Goal: Information Seeking & Learning: Find specific fact

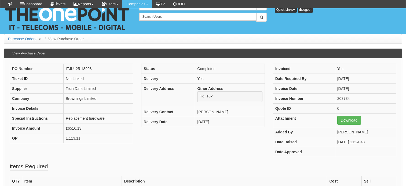
scroll to position [107, 0]
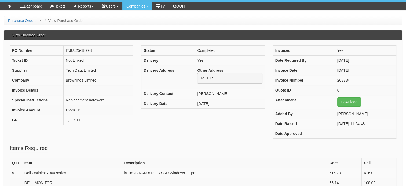
scroll to position [107, 0]
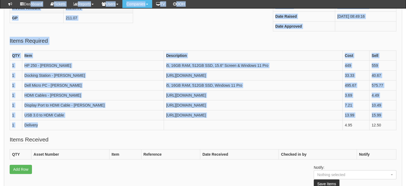
scroll to position [111, 0]
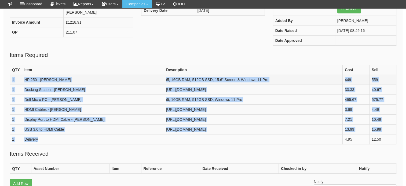
drag, startPoint x: 39, startPoint y: 136, endPoint x: 13, endPoint y: 77, distance: 65.3
click at [13, 77] on tbody "QTY Item Description Cost Sell 1 HP 250 - Sam i5, 16GB RAM, 512GB SSD, 15.6" Sc…" at bounding box center [203, 105] width 387 height 80
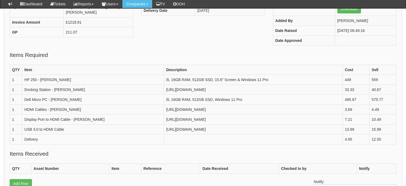
click at [94, 55] on fieldset "Items Required QTY Item Description Cost Sell 1 HP 250 - Sam i5, 16GB RAM, 512G…" at bounding box center [203, 100] width 387 height 99
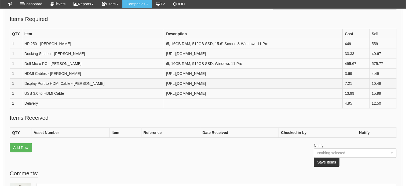
scroll to position [138, 0]
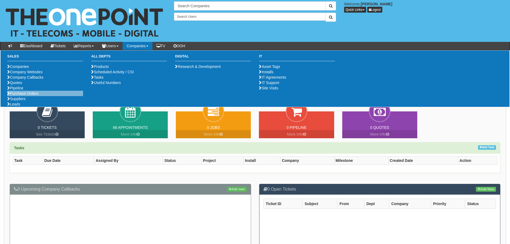
click at [40, 96] on li "Purchase Orders" at bounding box center [45, 93] width 76 height 5
click at [17, 96] on li "Purchase Orders" at bounding box center [45, 93] width 76 height 5
click at [28, 96] on link "Purchase Orders" at bounding box center [22, 93] width 31 height 4
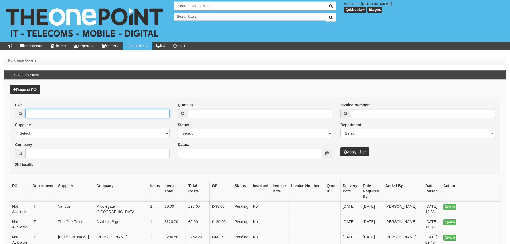
click at [44, 115] on input "PO:" at bounding box center [97, 113] width 144 height 9
click at [47, 152] on input "Company:" at bounding box center [97, 153] width 144 height 9
click at [452, 207] on link "View" at bounding box center [449, 207] width 13 height 6
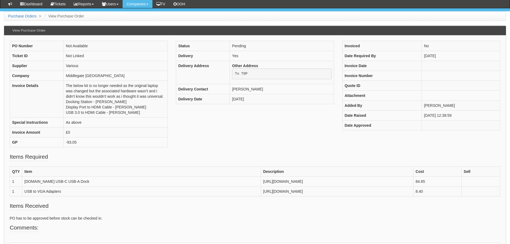
scroll to position [81, 0]
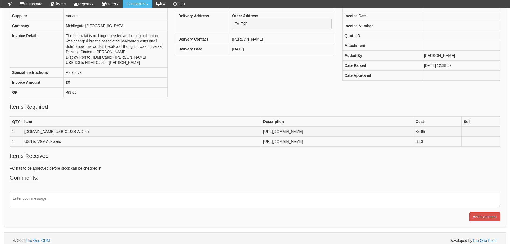
drag, startPoint x: 378, startPoint y: 160, endPoint x: 79, endPoint y: 142, distance: 299.9
click at [79, 142] on tbody "QTY Item Description Cost Sell 1 StarTech.com USB-C USB-A Dock https://business…" at bounding box center [255, 132] width 490 height 30
click at [331, 206] on fieldset "Comments: Add Comment" at bounding box center [255, 198] width 490 height 48
drag, startPoint x: 378, startPoint y: 163, endPoint x: 51, endPoint y: 152, distance: 326.6
click at [261, 147] on td "https://www.amazon.co.uk/Adapters-Adapter-Multi-Display-Converter-Projector-Bla…" at bounding box center [337, 142] width 152 height 10
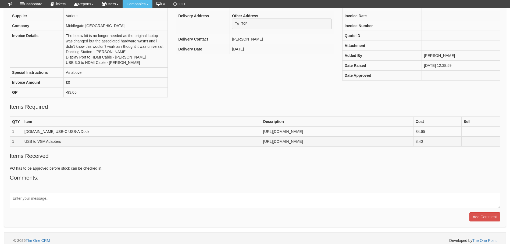
copy td "https://www.amazon.co.uk/Adapters-Adapter-Multi-Display-Converter-Projector-Bla…"
drag, startPoint x: 106, startPoint y: 137, endPoint x: 52, endPoint y: 130, distance: 54.5
click at [261, 130] on td "https://business.currys.co.uk/catalogue/computing/computing-accessories/docking…" at bounding box center [337, 132] width 152 height 10
copy td "https://business.currys.co.uk/catalogue/computing/computing-accessories/docking…"
click at [214, 75] on div "PO Number Not Available Ticket ID Not Linked Supplier Various Company Middlegat…" at bounding box center [255, 47] width 498 height 112
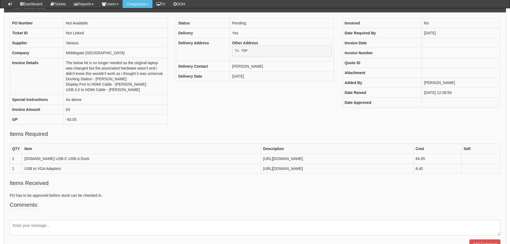
scroll to position [54, 0]
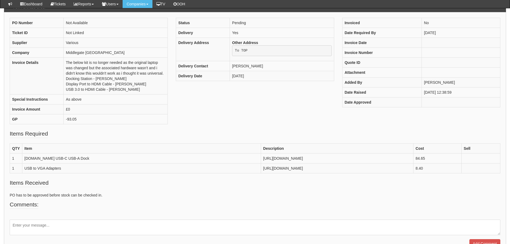
click at [207, 126] on div "PO Number Not Available Ticket ID Not Linked Supplier Various Company Middlegat…" at bounding box center [255, 74] width 498 height 112
drag, startPoint x: 381, startPoint y: 190, endPoint x: 24, endPoint y: 157, distance: 358.3
click at [24, 157] on tbody "QTY Item Description Cost Sell 1 StarTech.com USB-C USB-A Dock https://business…" at bounding box center [255, 159] width 490 height 30
click at [109, 130] on fieldset "Items Required QTY Item Description Cost Sell 1 StarTech.com USB-C USB-A Dock h…" at bounding box center [255, 154] width 490 height 49
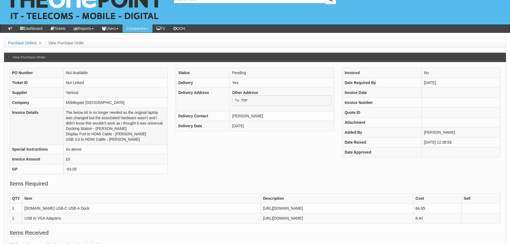
scroll to position [27, 0]
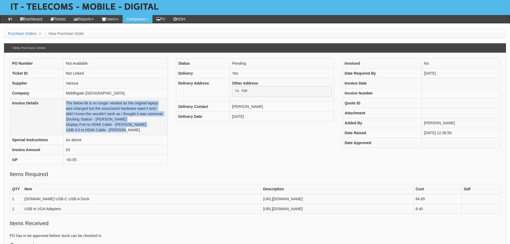
drag, startPoint x: 103, startPoint y: 128, endPoint x: 65, endPoint y: 104, distance: 45.1
click at [65, 104] on td "The below kit is no longer needed as the original laptop was changed but the as…" at bounding box center [116, 116] width 104 height 37
click at [145, 129] on td "The below kit is no longer needed as the original laptop was changed but the as…" at bounding box center [116, 116] width 104 height 37
drag, startPoint x: 134, startPoint y: 130, endPoint x: 73, endPoint y: 102, distance: 67.2
click at [73, 102] on td "The below kit is no longer needed as the original laptop was changed but the as…" at bounding box center [116, 116] width 104 height 37
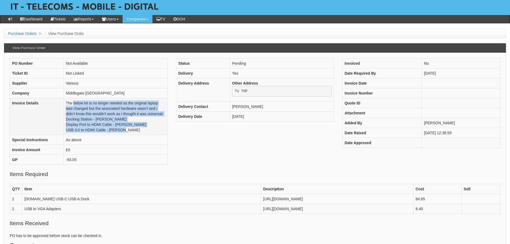
drag, startPoint x: 73, startPoint y: 102, endPoint x: 130, endPoint y: 120, distance: 59.8
click at [130, 120] on td "The below kit is no longer needed as the original laptop was changed but the as…" at bounding box center [116, 116] width 104 height 37
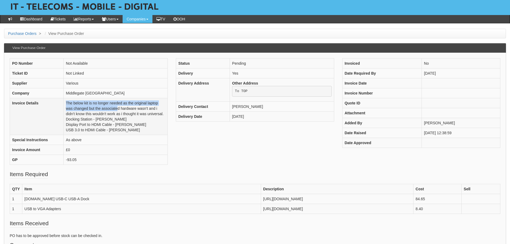
drag, startPoint x: 66, startPoint y: 103, endPoint x: 118, endPoint y: 109, distance: 52.5
click at [118, 109] on td "The below kit is no longer needed as the original laptop was changed but the as…" at bounding box center [116, 116] width 104 height 37
click at [188, 134] on div "PO Number Not Available Ticket ID Not Linked Supplier Various Company Middlegat…" at bounding box center [255, 114] width 498 height 112
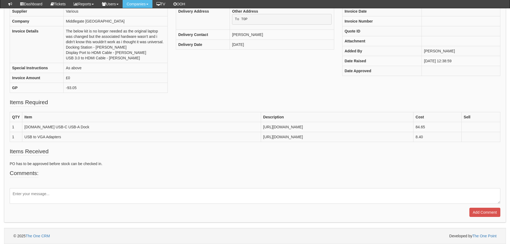
scroll to position [80, 0]
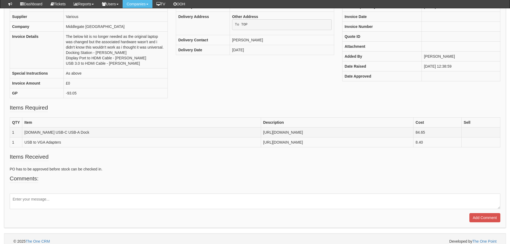
drag, startPoint x: 102, startPoint y: 138, endPoint x: 52, endPoint y: 129, distance: 51.2
click at [261, 129] on td "https://business.currys.co.uk/catalogue/computing/computing-accessories/docking…" at bounding box center [337, 133] width 152 height 10
copy td "https://business.currys.co.uk/catalogue/computing/computing-accessories/docking…"
click at [263, 77] on div "PO Number Not Available Ticket ID Not Linked Supplier Various Company Middlegat…" at bounding box center [255, 48] width 498 height 112
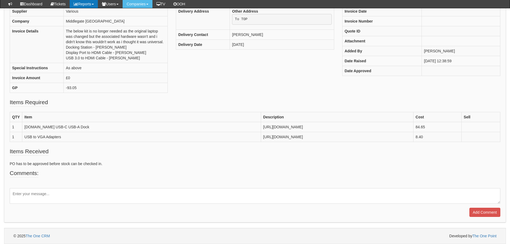
scroll to position [26, 0]
